Goal: Information Seeking & Learning: Learn about a topic

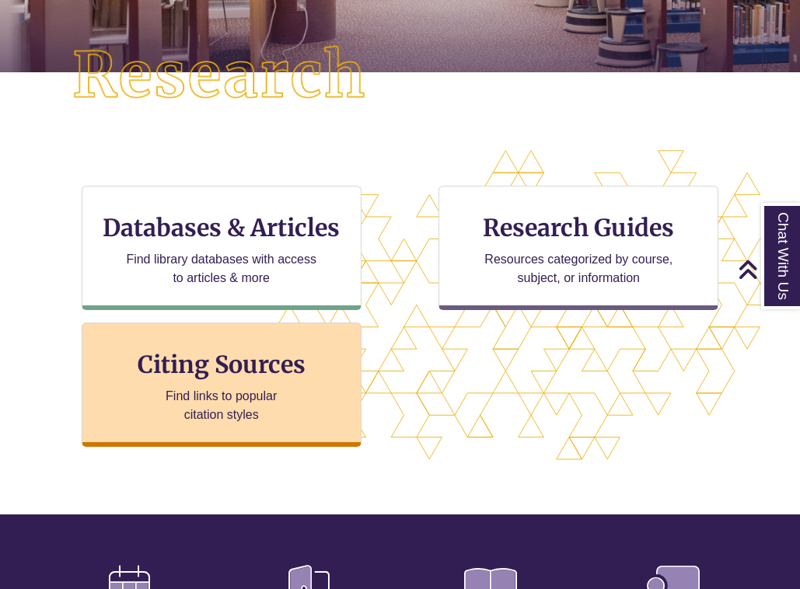
scroll to position [386, 0]
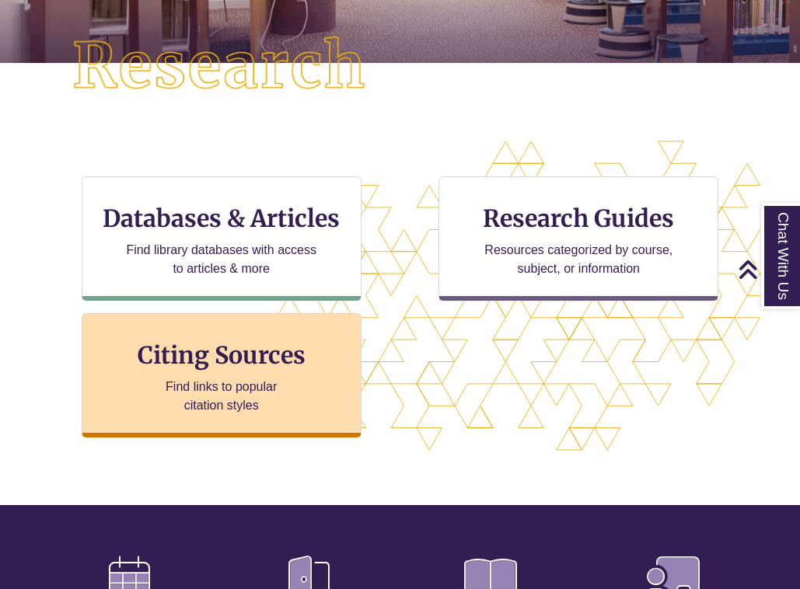
click at [267, 366] on h3 "Citing Sources" at bounding box center [222, 355] width 190 height 30
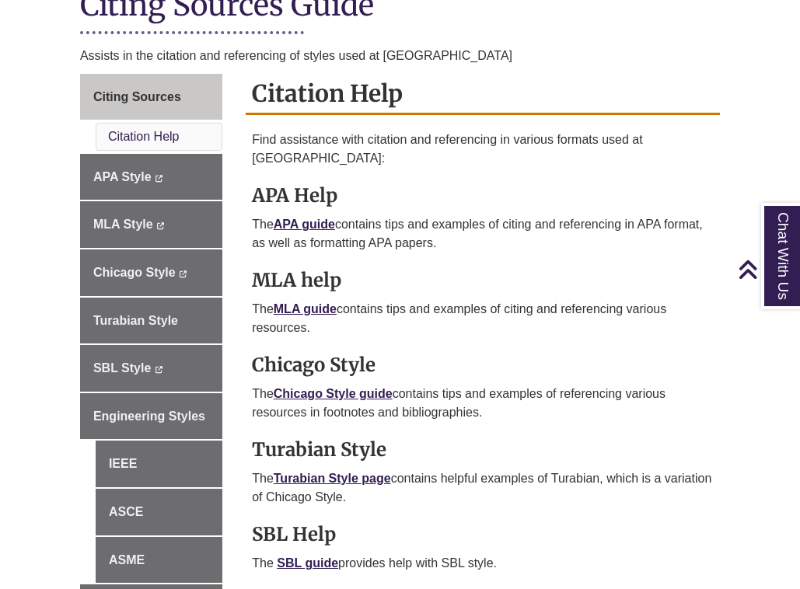
scroll to position [418, 0]
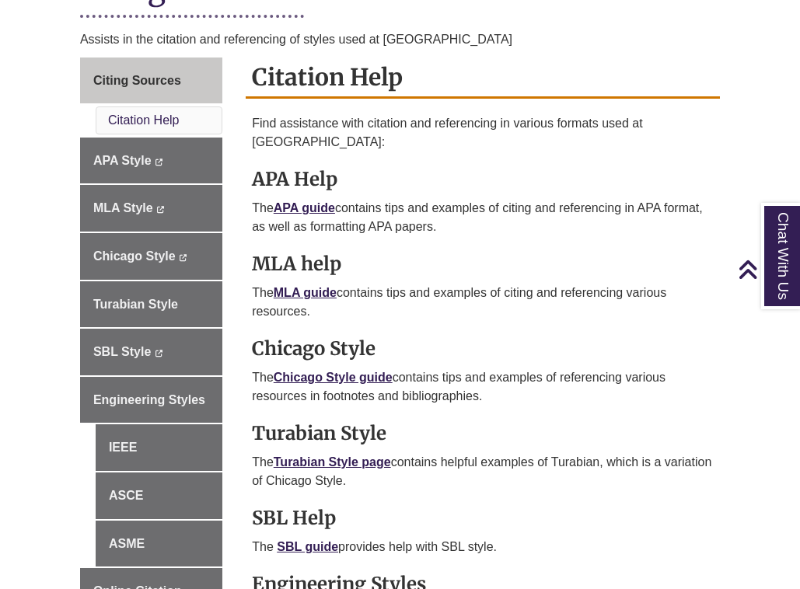
click at [303, 337] on strong "Chicago Style" at bounding box center [314, 349] width 124 height 24
click at [312, 368] on p "The Chicago Style guide contains tips and examples of referencing various resou…" at bounding box center [483, 386] width 462 height 37
click at [312, 371] on link "Chicago Style guide" at bounding box center [333, 377] width 119 height 13
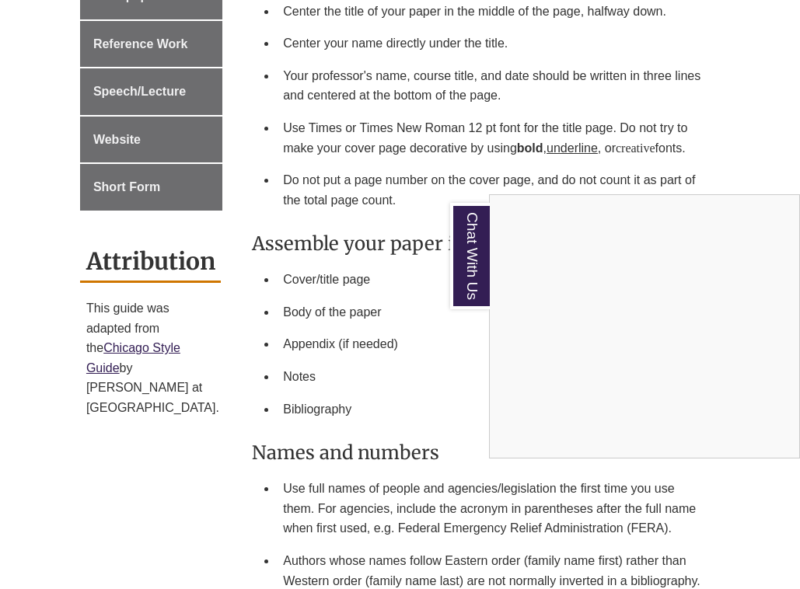
scroll to position [1162, 0]
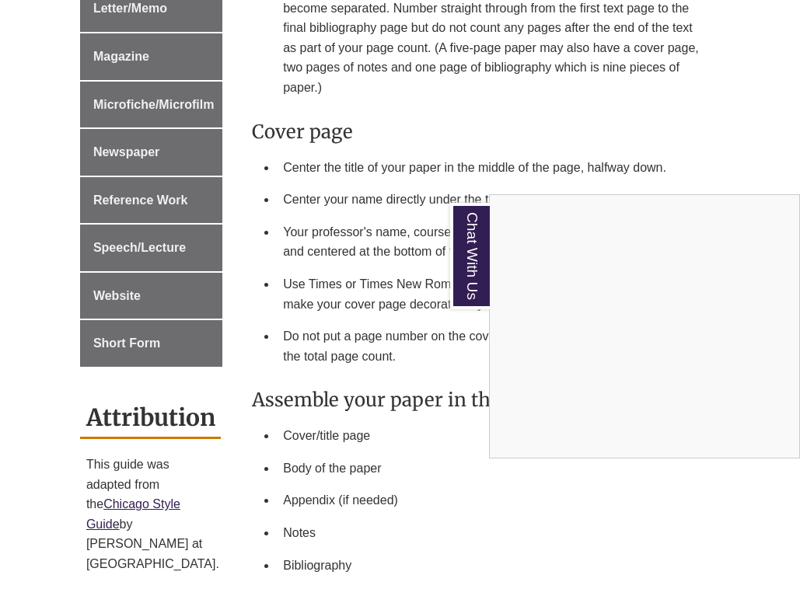
click at [456, 260] on link "Chat With Us" at bounding box center [470, 256] width 40 height 106
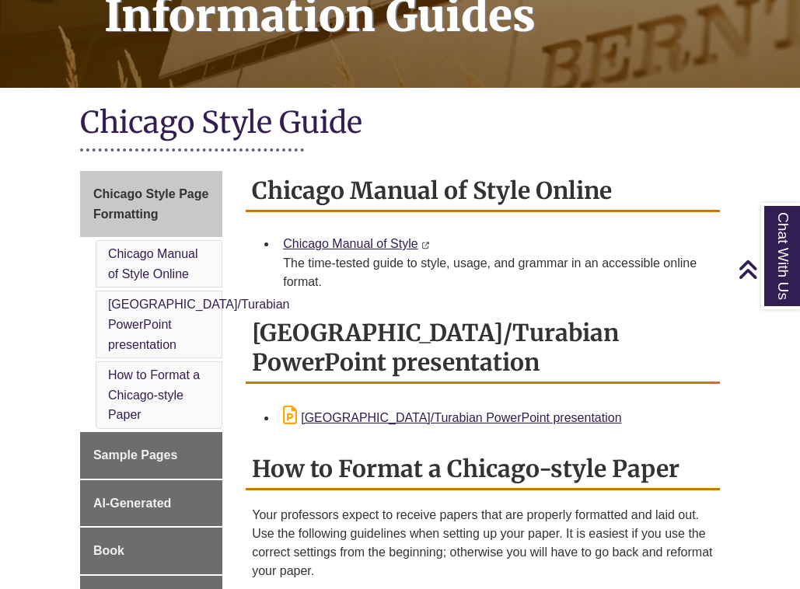
scroll to position [284, 0]
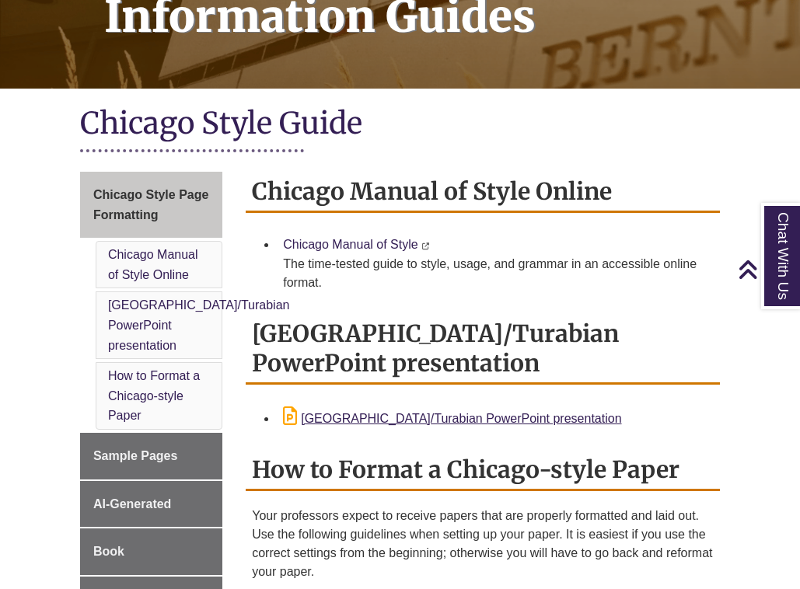
click at [358, 241] on link "Chicago Manual of Style" at bounding box center [350, 244] width 134 height 13
